Goal: Transaction & Acquisition: Obtain resource

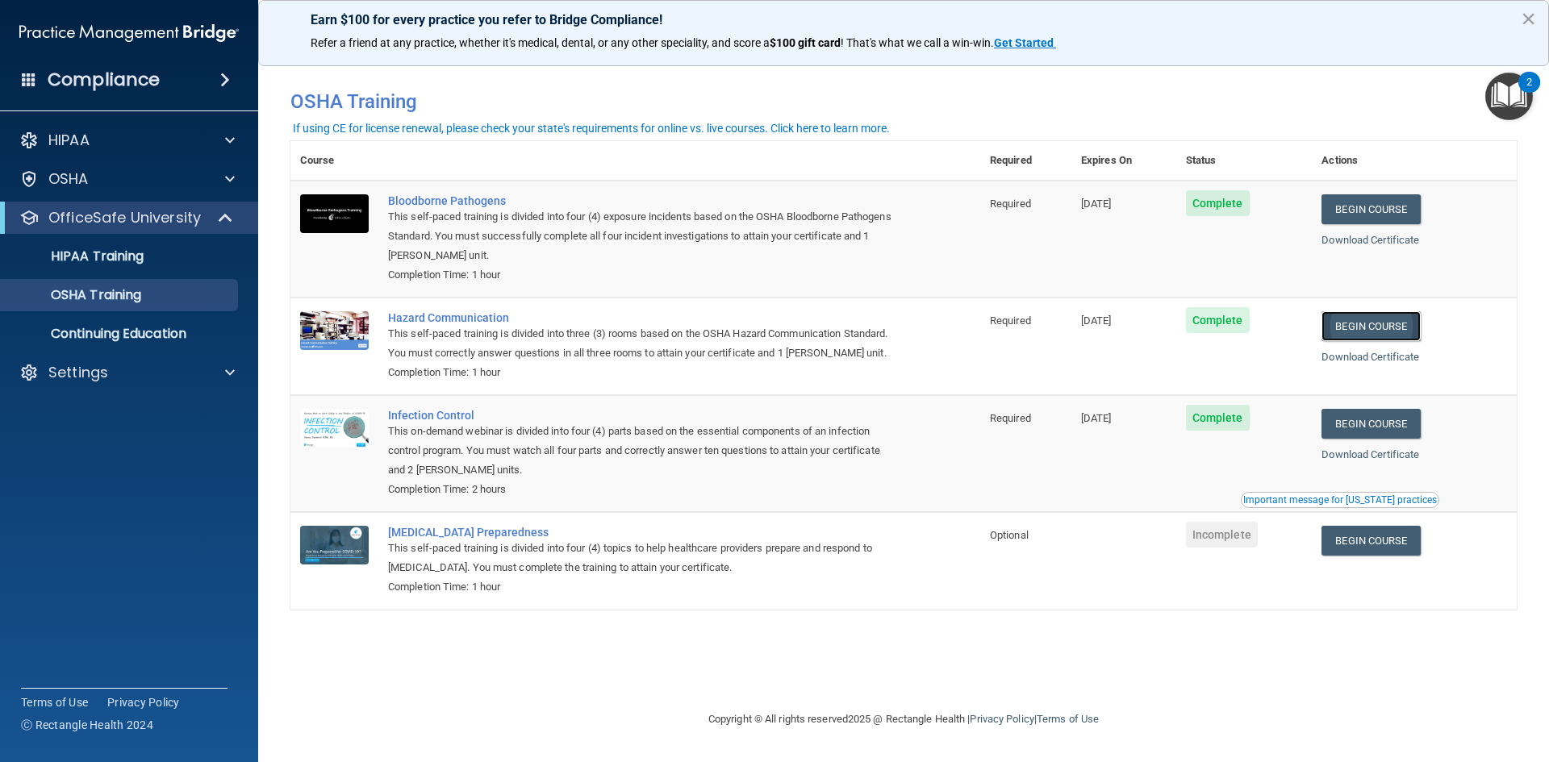
click at [1391, 334] on link "Begin Course" at bounding box center [1371, 326] width 98 height 30
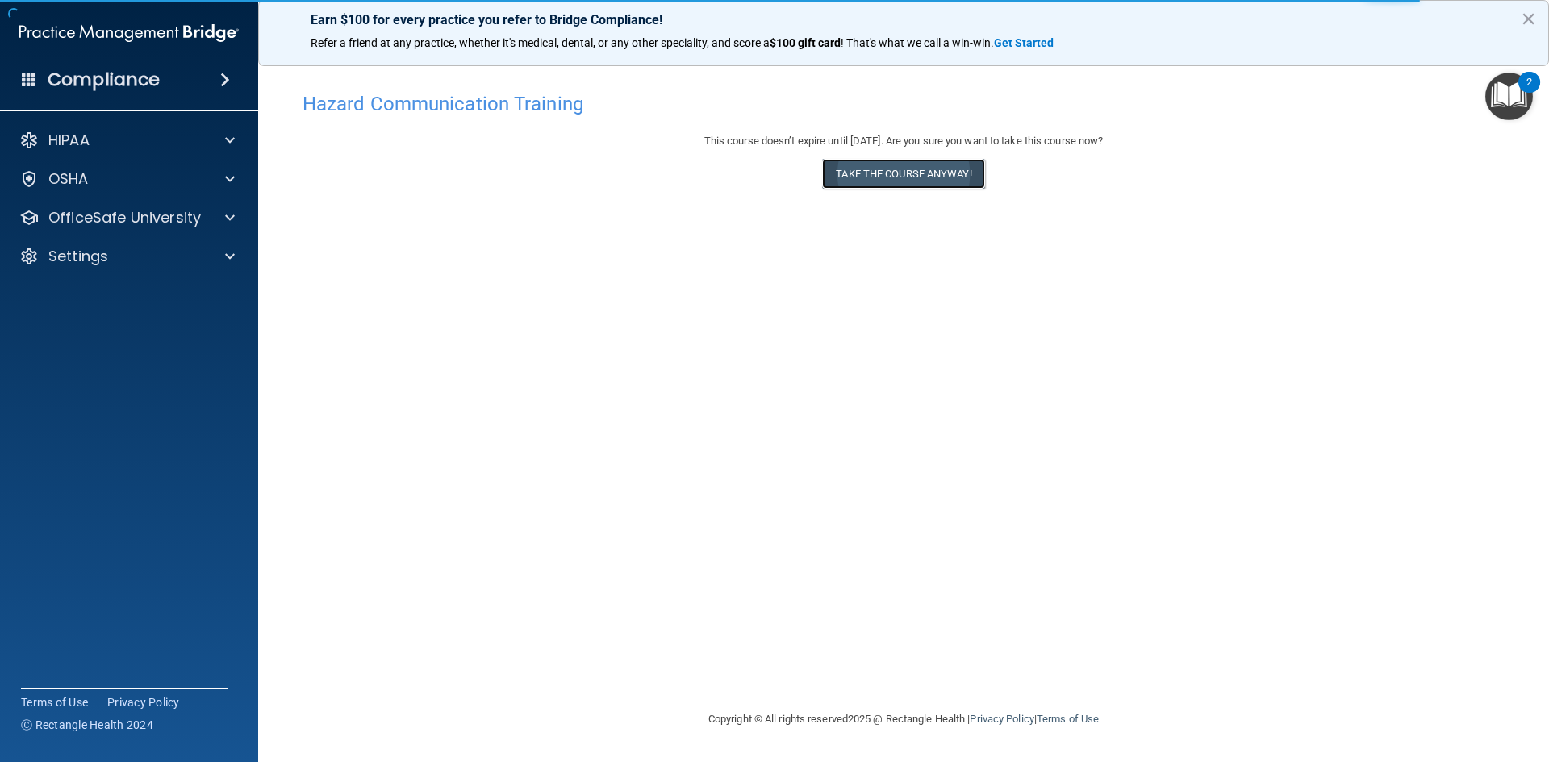
click at [931, 174] on button "Take the course anyway!" at bounding box center [903, 174] width 162 height 30
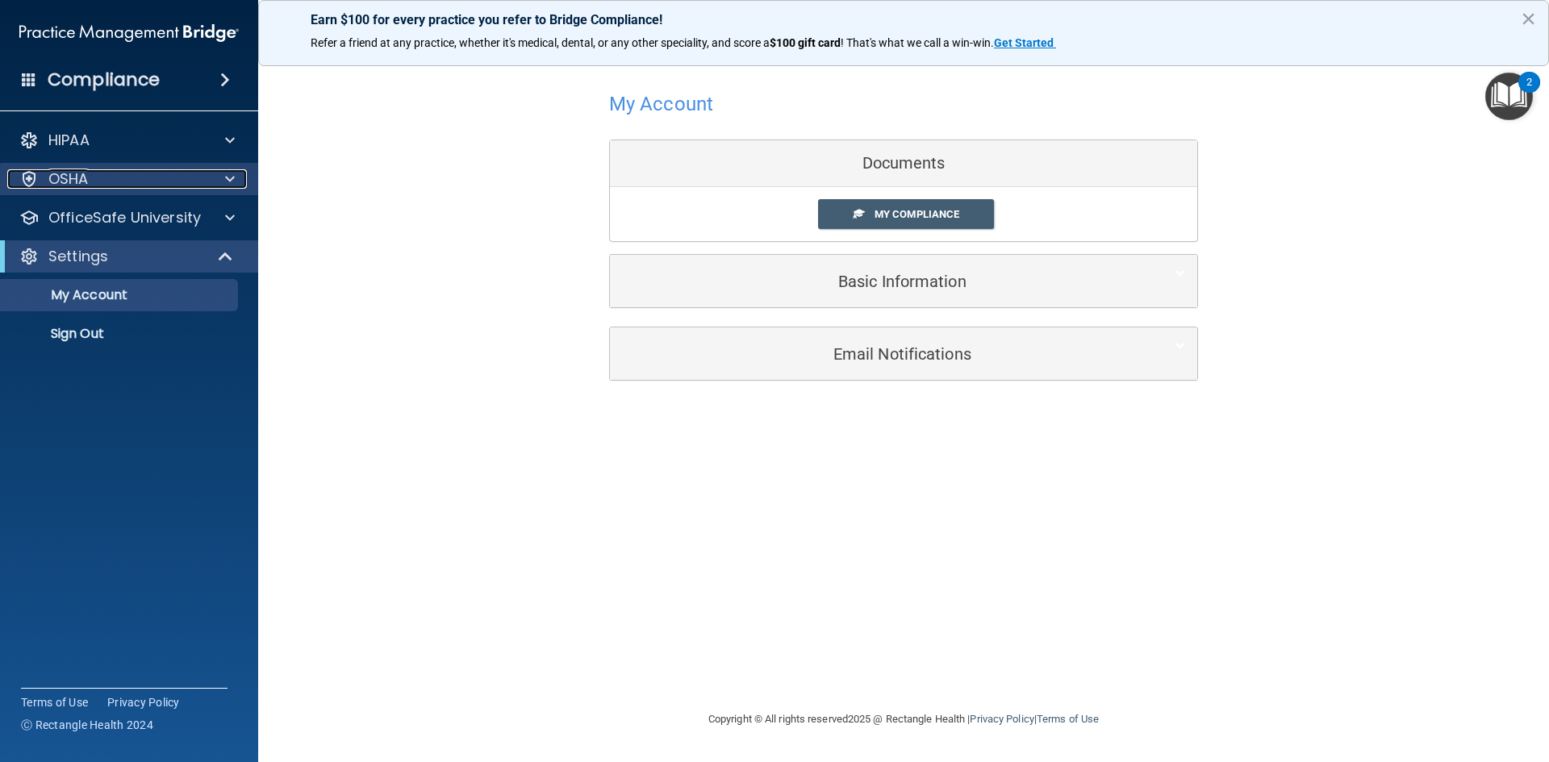
click at [164, 178] on div "OSHA" at bounding box center [107, 178] width 200 height 19
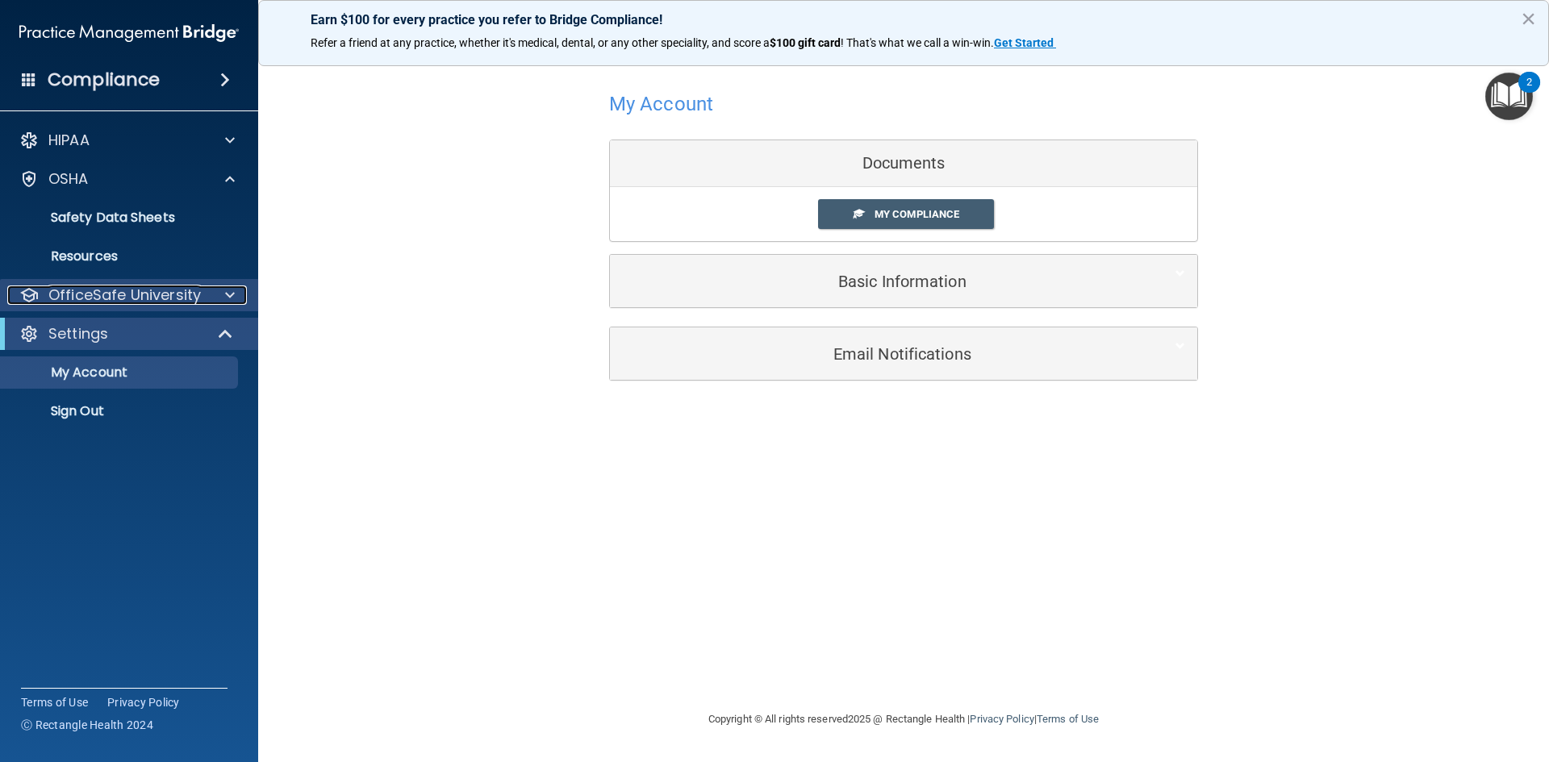
click at [169, 294] on p "OfficeSafe University" at bounding box center [124, 295] width 152 height 19
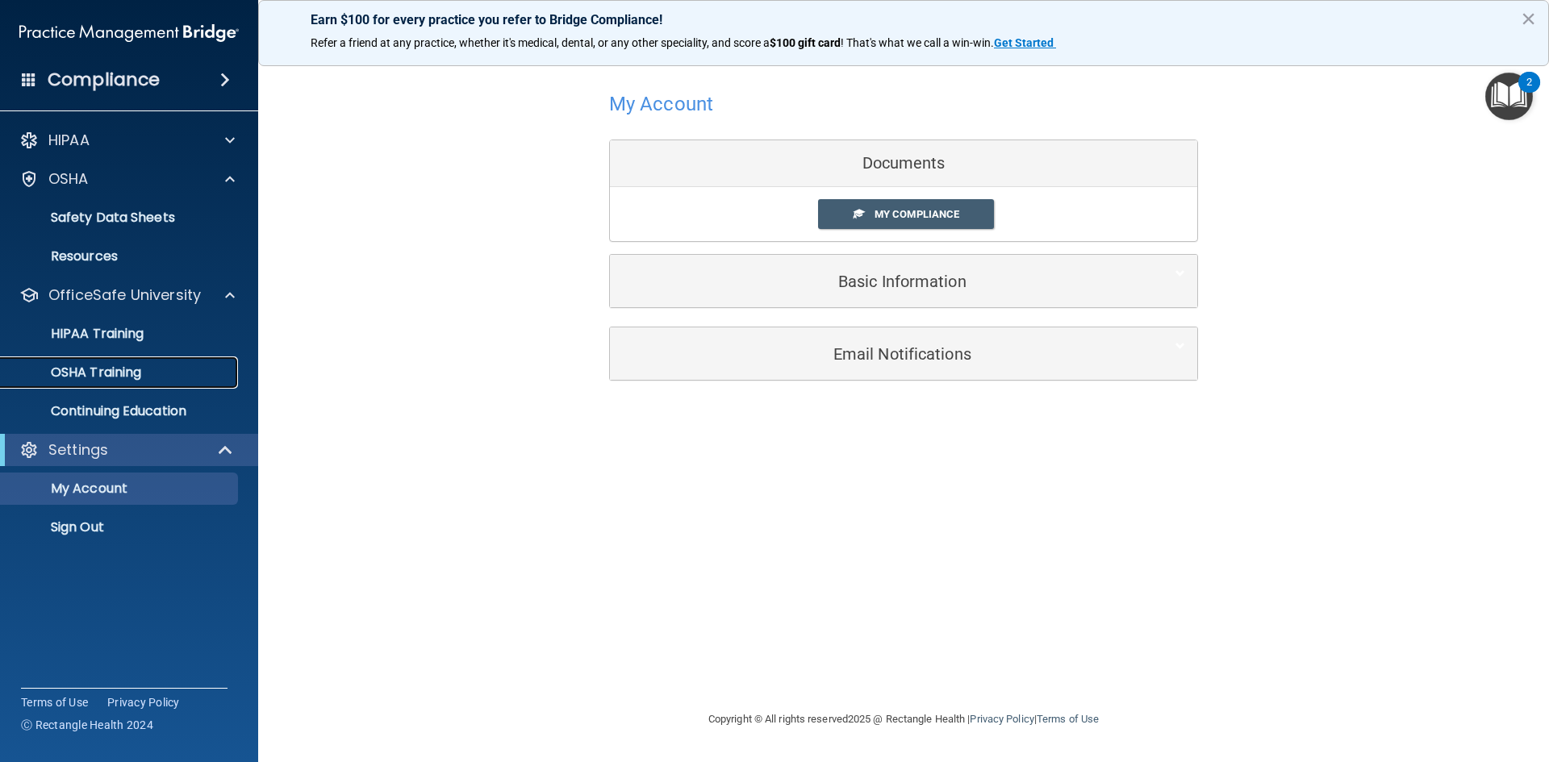
click at [164, 367] on div "OSHA Training" at bounding box center [120, 373] width 220 height 16
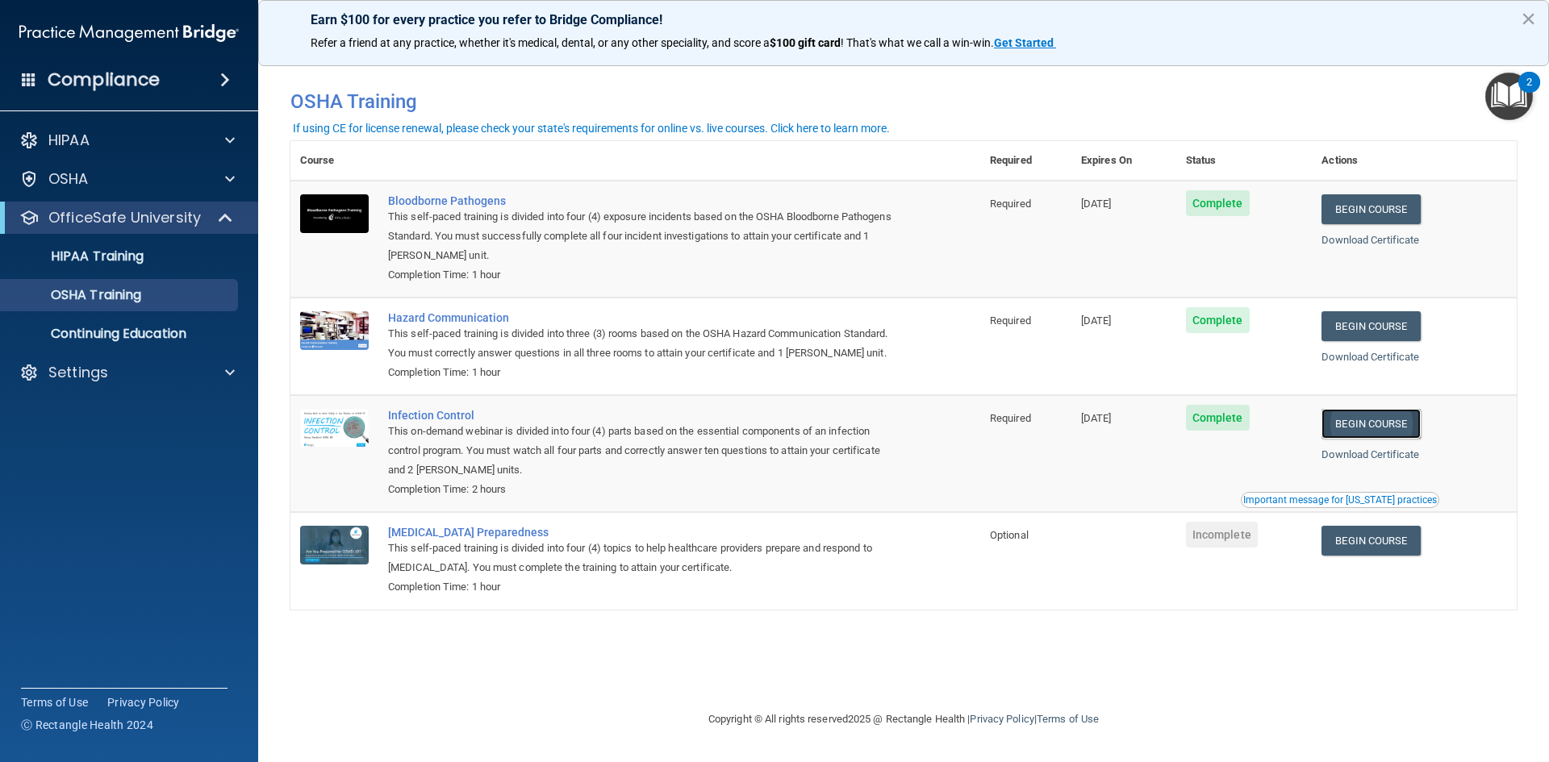
click at [1399, 424] on link "Begin Course" at bounding box center [1371, 424] width 98 height 30
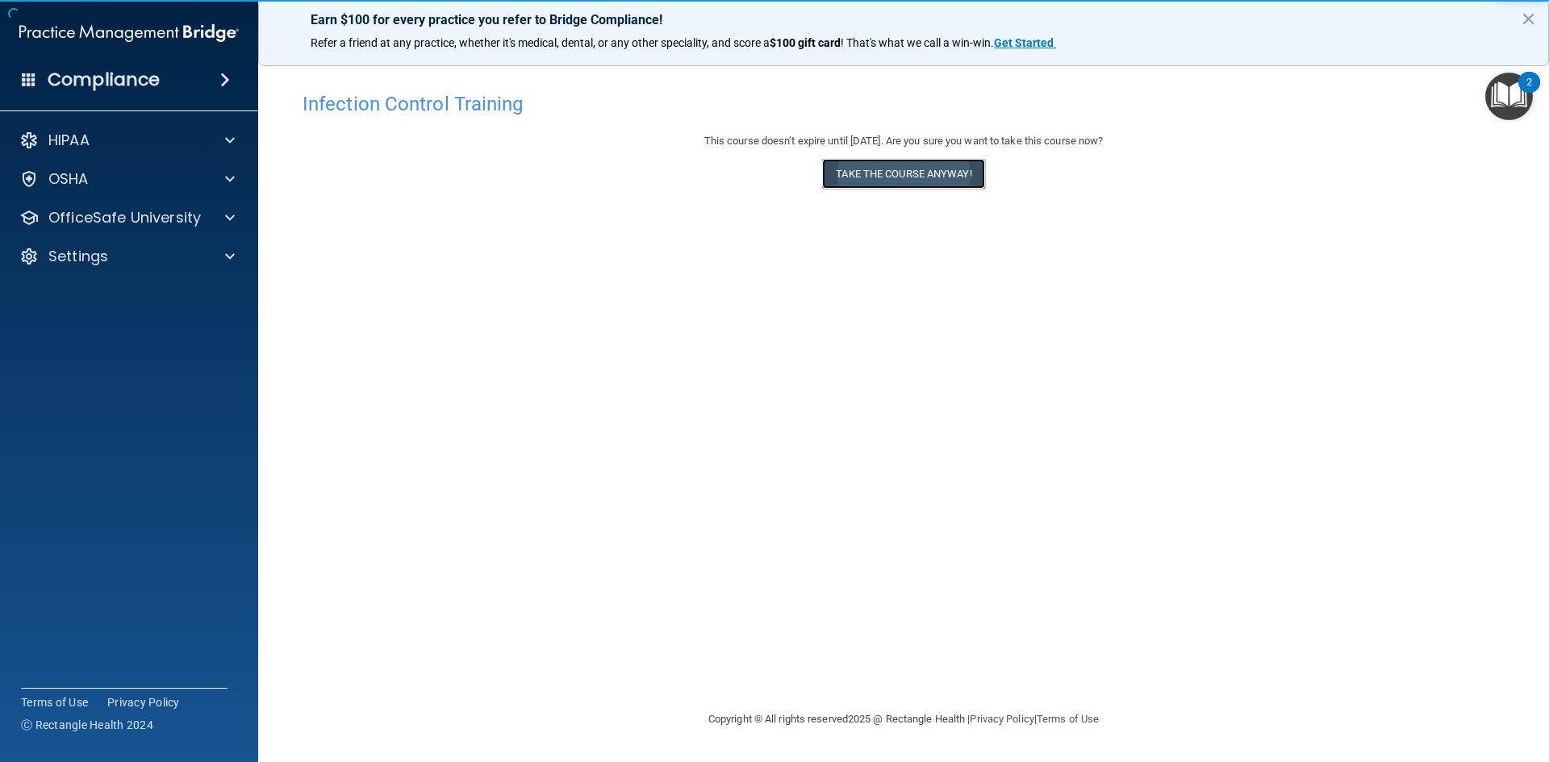
click at [950, 179] on button "Take the course anyway!" at bounding box center [903, 174] width 162 height 30
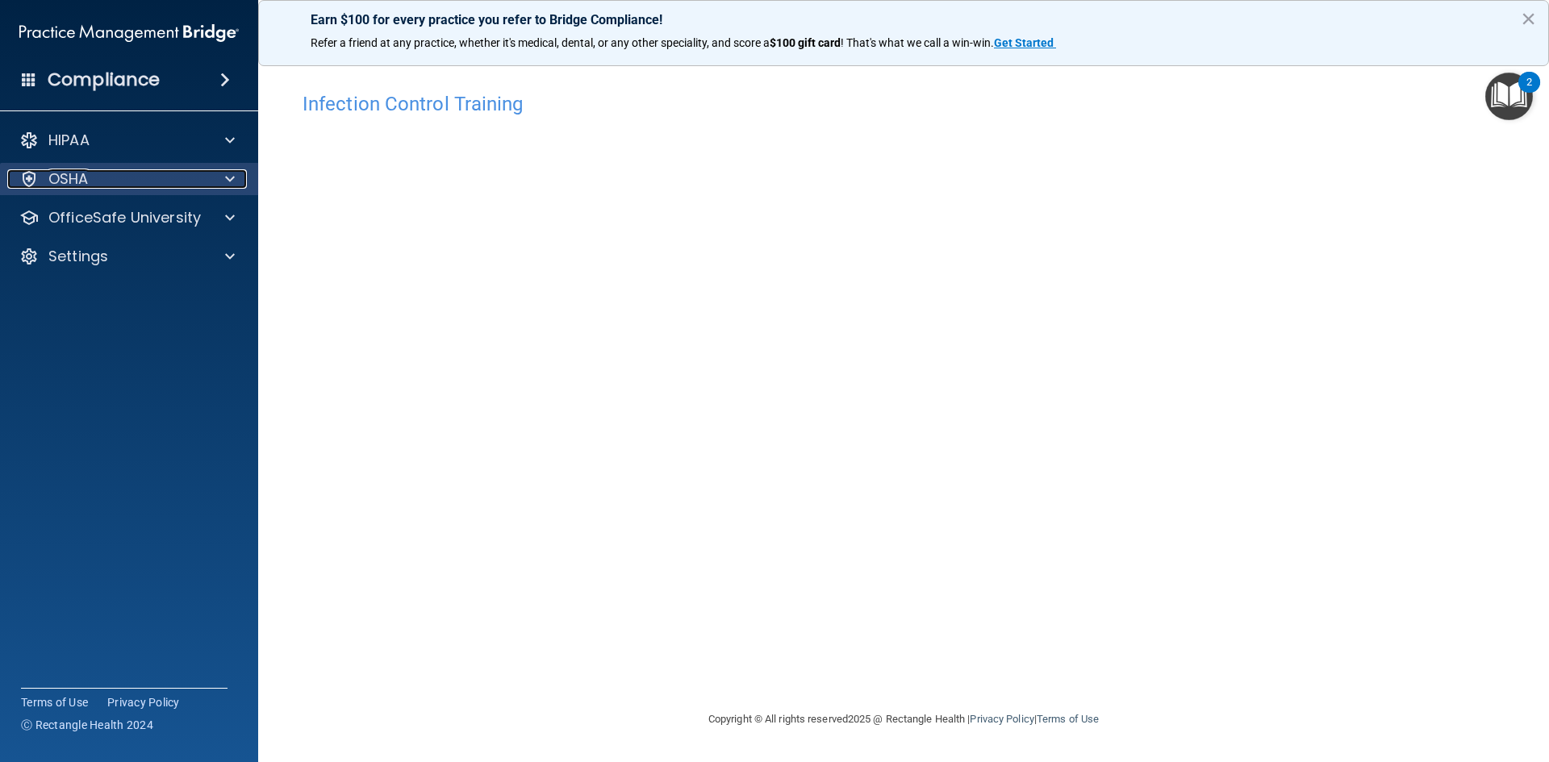
click at [217, 174] on div at bounding box center [227, 178] width 40 height 19
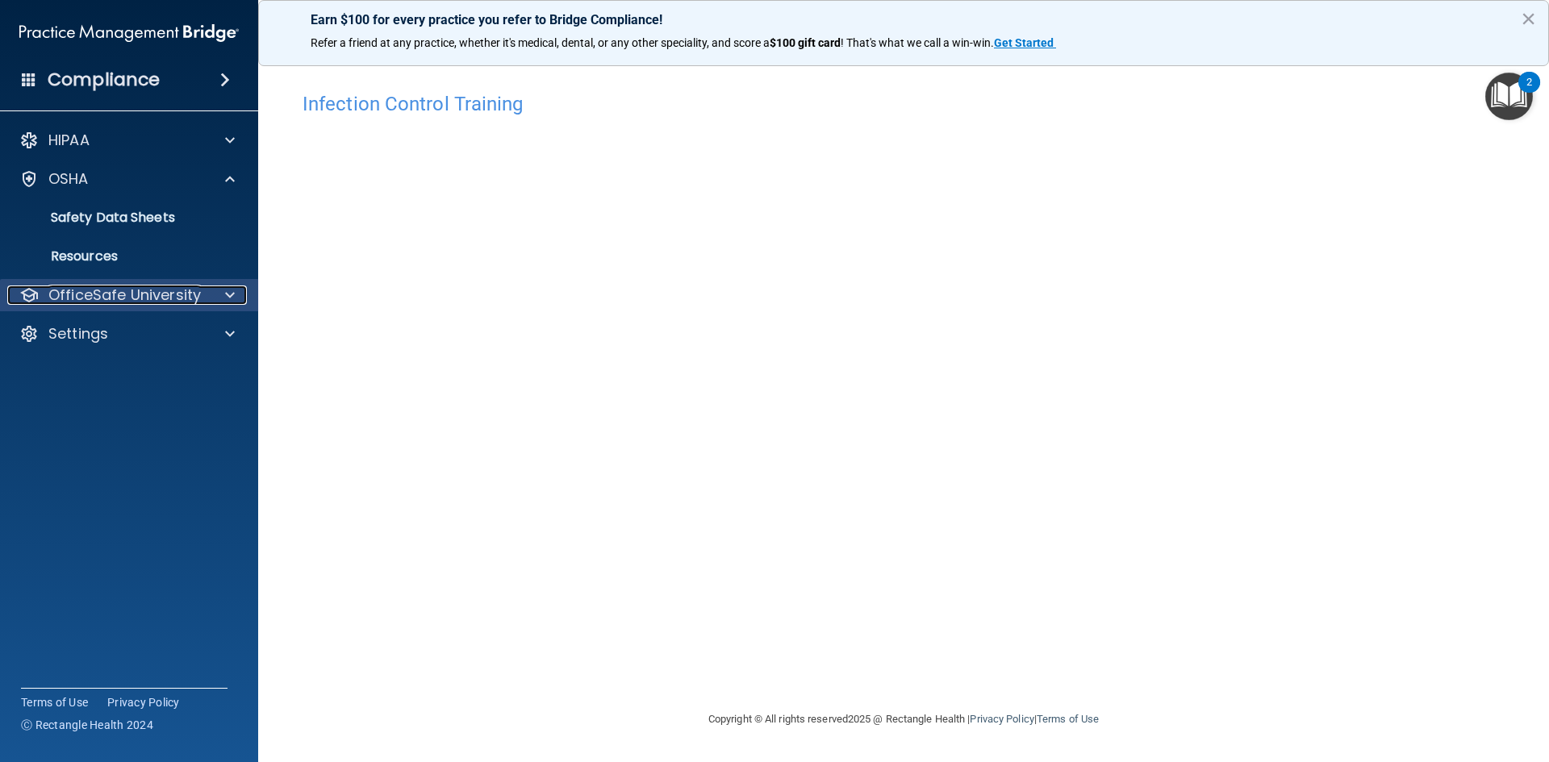
click at [203, 294] on div "OfficeSafe University" at bounding box center [107, 295] width 200 height 19
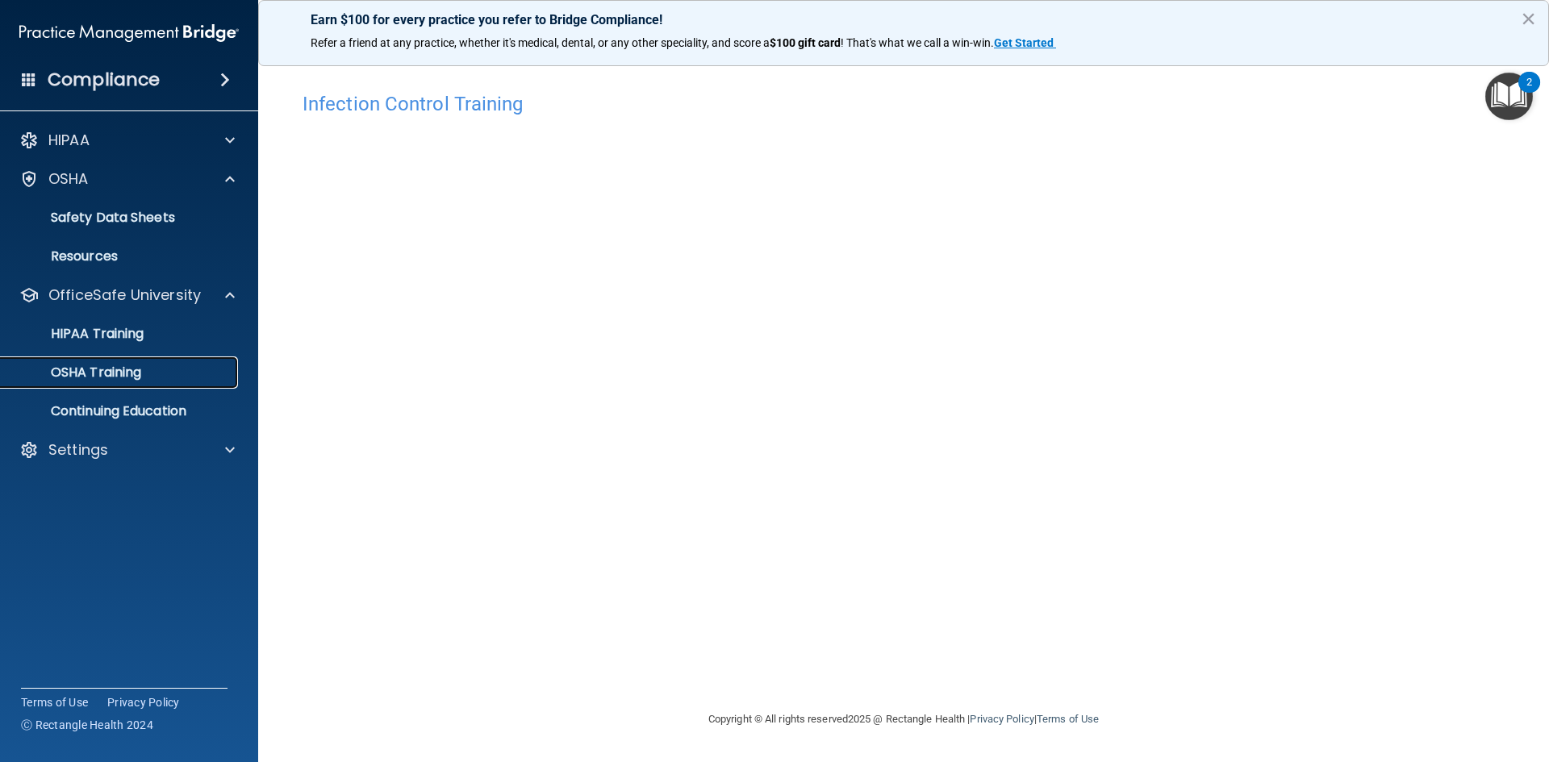
click at [186, 379] on div "OSHA Training" at bounding box center [120, 373] width 220 height 16
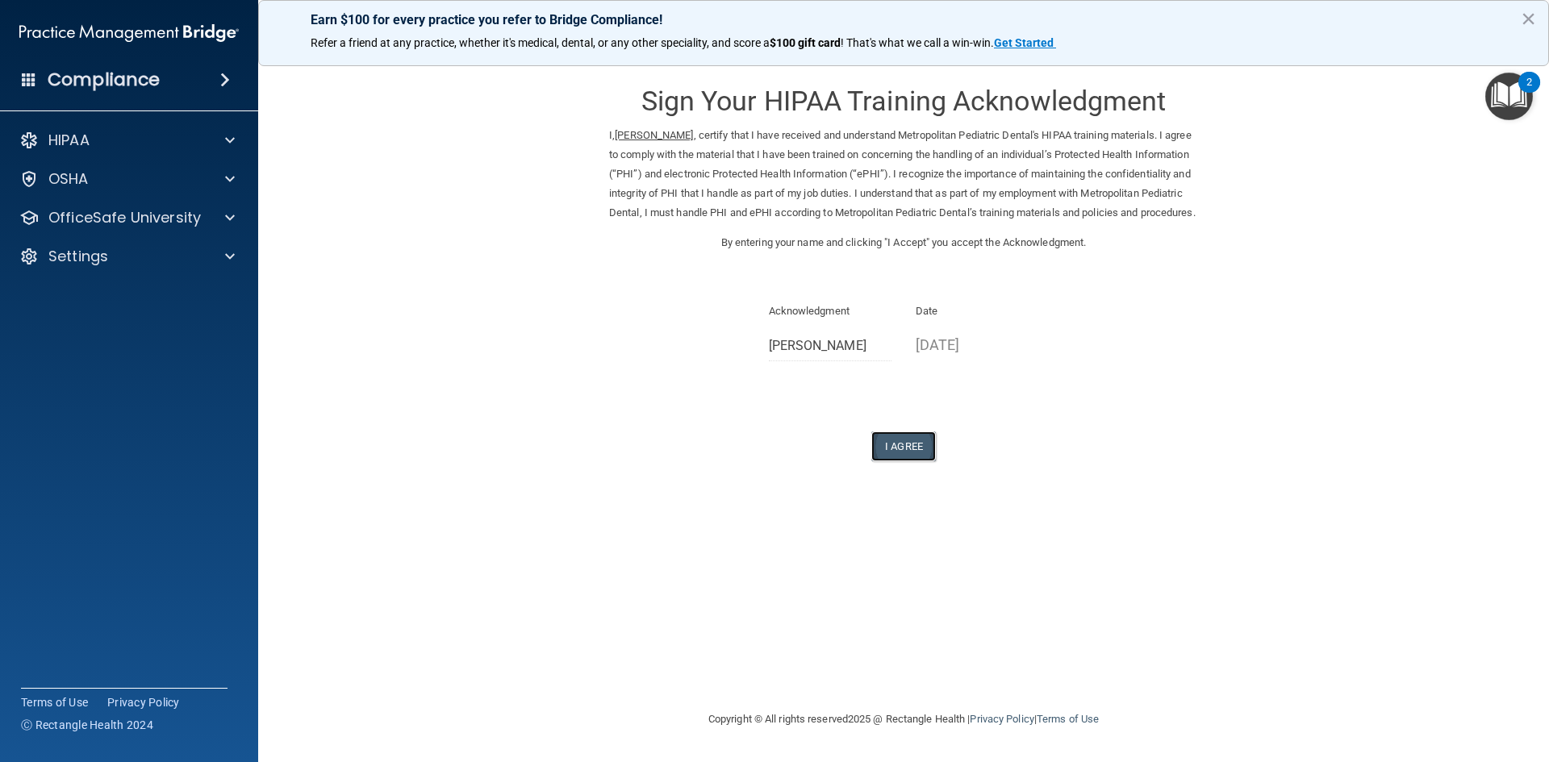
click at [903, 462] on button "I Agree" at bounding box center [903, 447] width 65 height 30
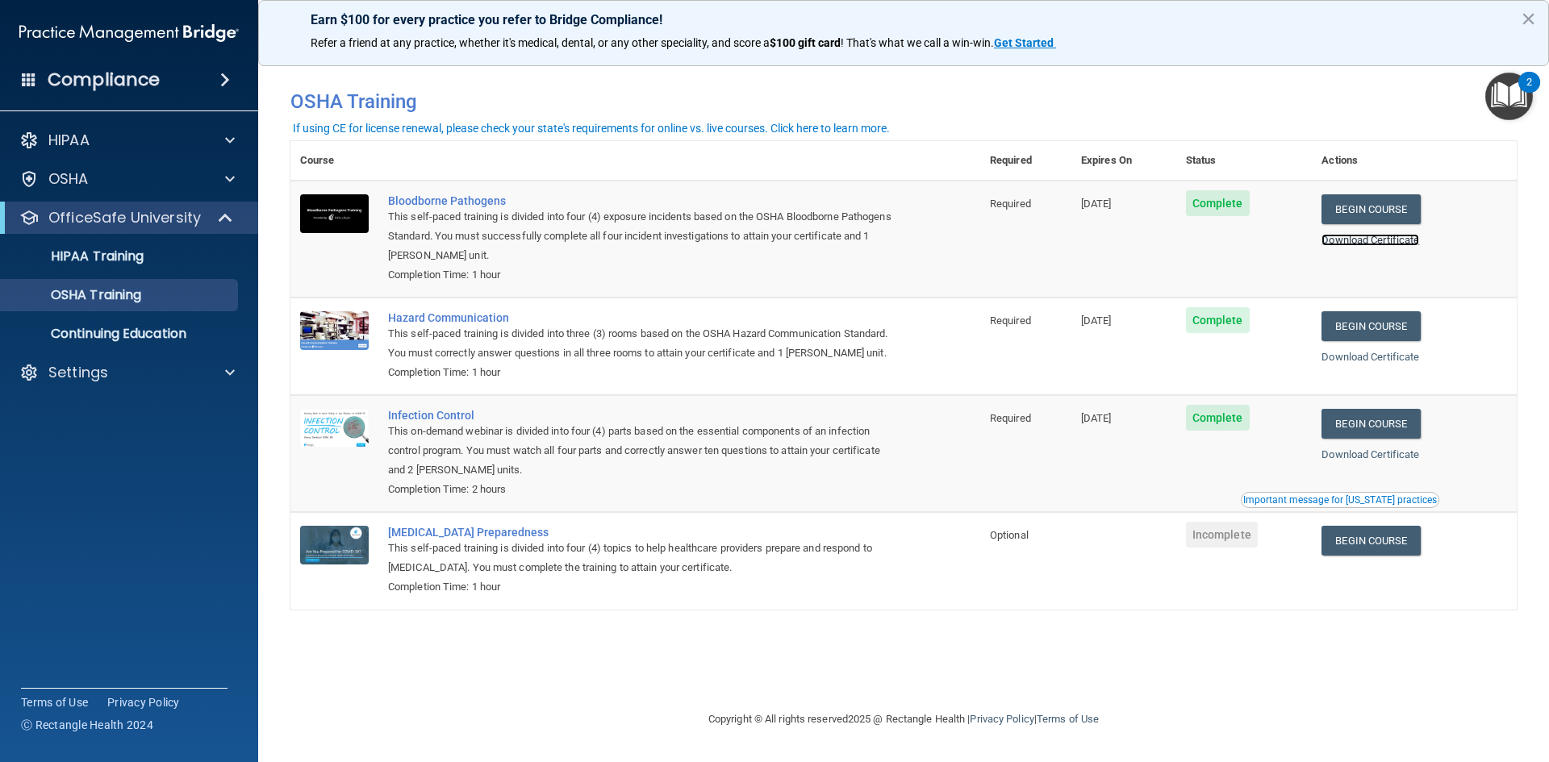
click at [1368, 243] on link "Download Certificate" at bounding box center [1371, 240] width 98 height 12
click at [165, 261] on div "HIPAA Training" at bounding box center [120, 257] width 220 height 16
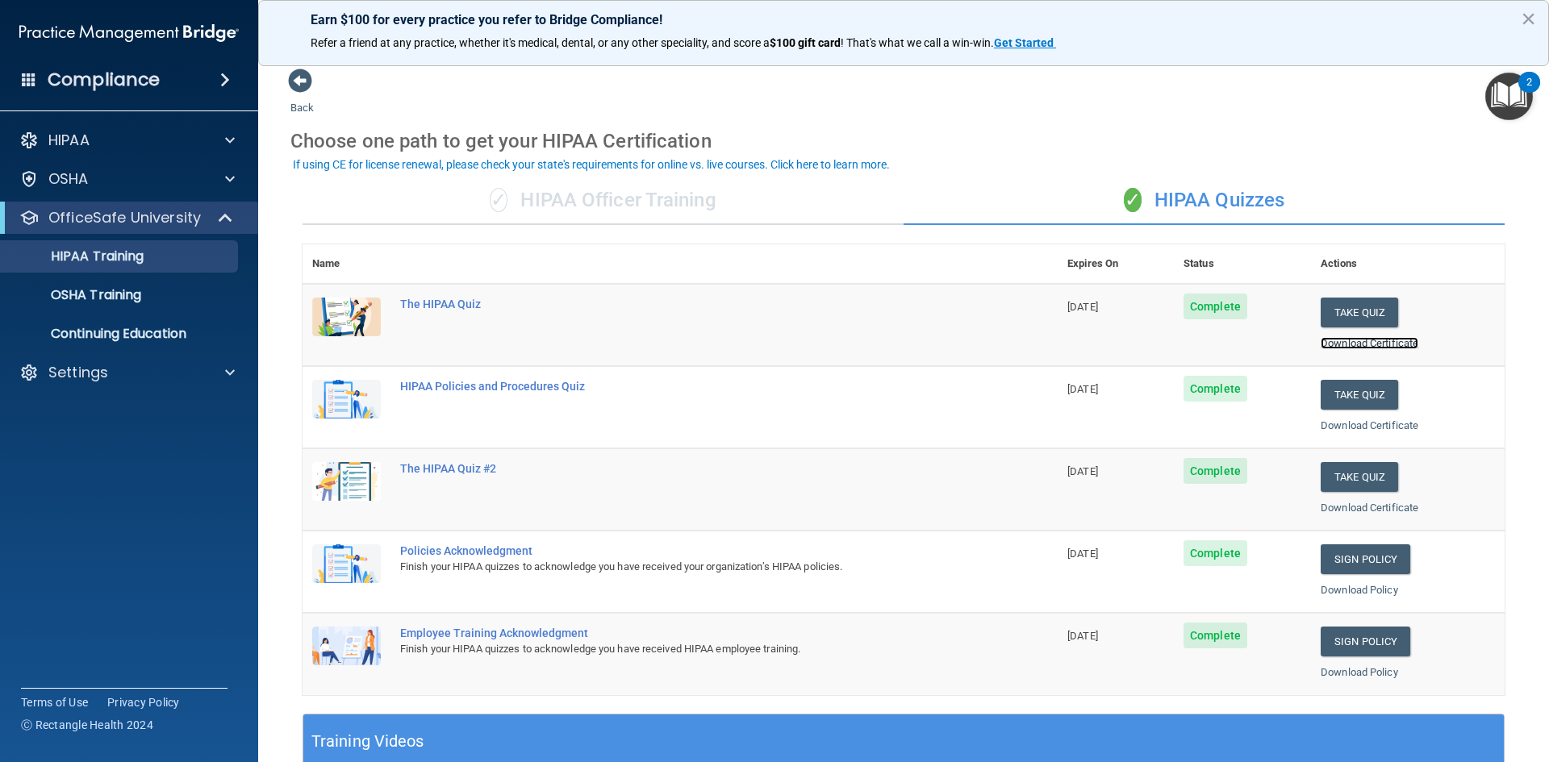
click at [1334, 348] on link "Download Certificate" at bounding box center [1370, 343] width 98 height 12
click at [99, 306] on link "OSHA Training" at bounding box center [111, 295] width 254 height 32
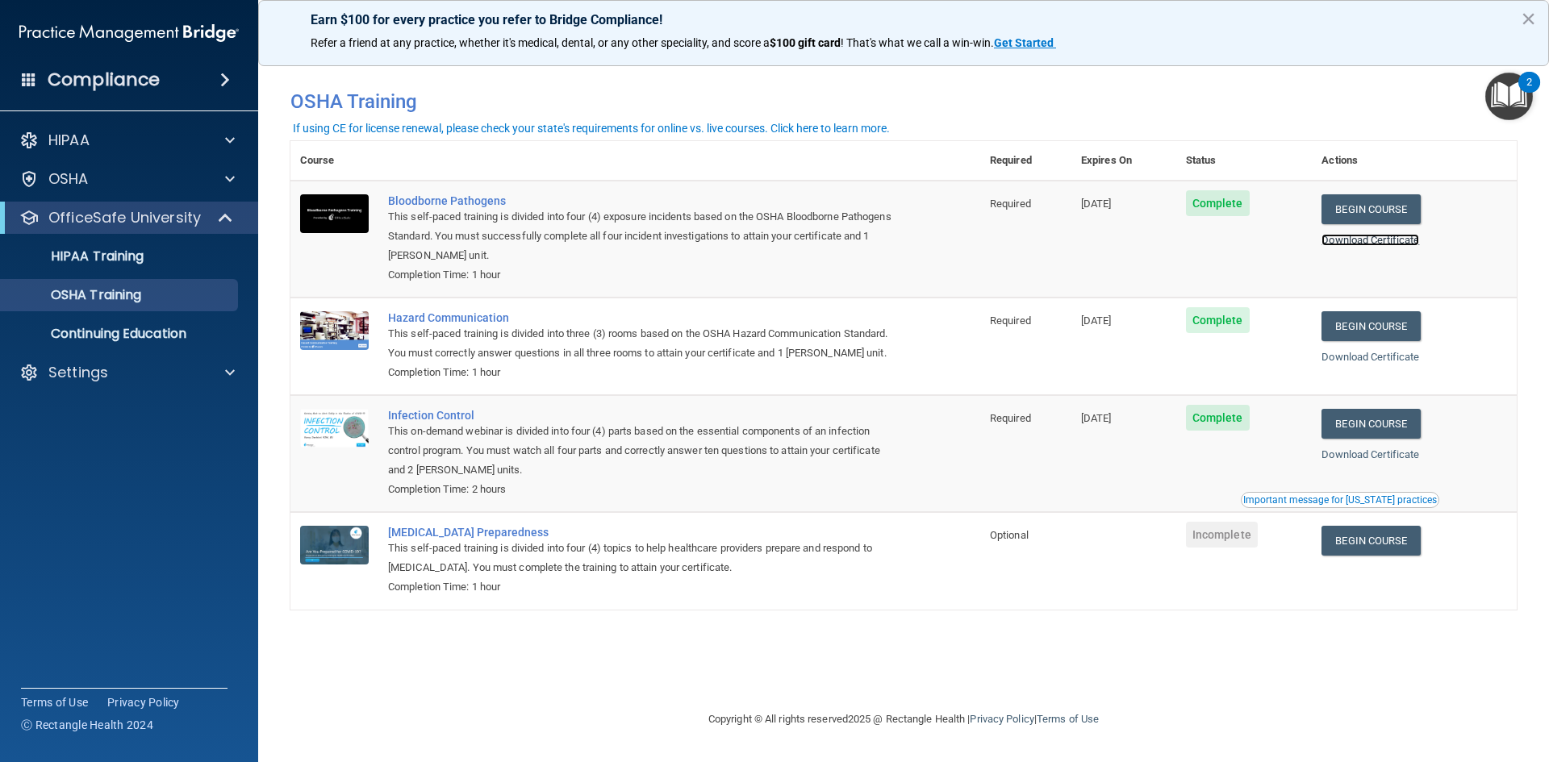
click at [1374, 242] on link "Download Certificate" at bounding box center [1371, 240] width 98 height 12
